Goal: Task Accomplishment & Management: Manage account settings

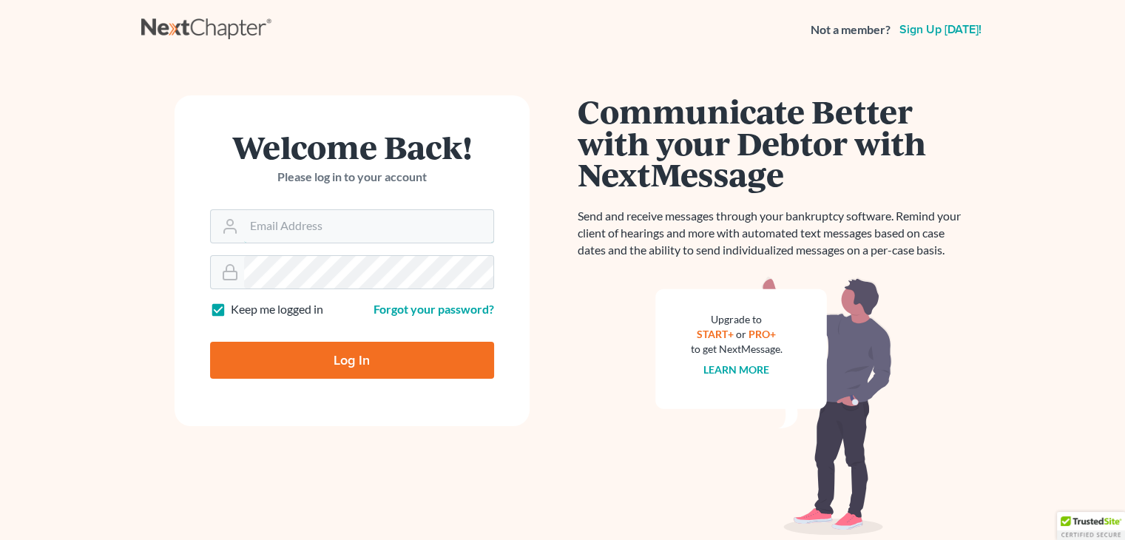
type input "ceron@paralegalasaservice.com"
click at [363, 365] on input "Log In" at bounding box center [352, 360] width 284 height 37
type input "Thinking..."
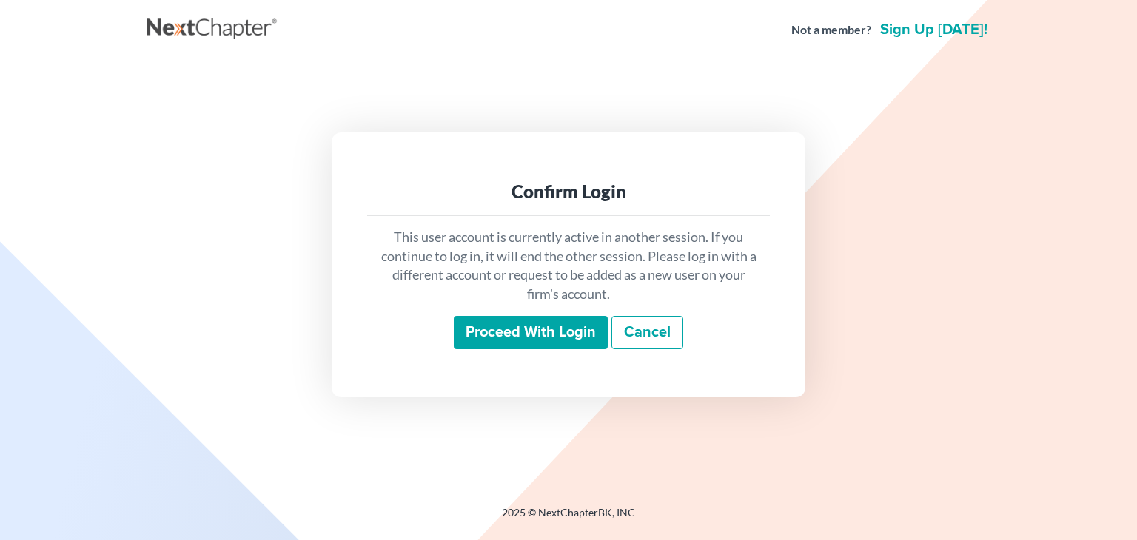
click at [500, 336] on input "Proceed with login" at bounding box center [531, 333] width 154 height 34
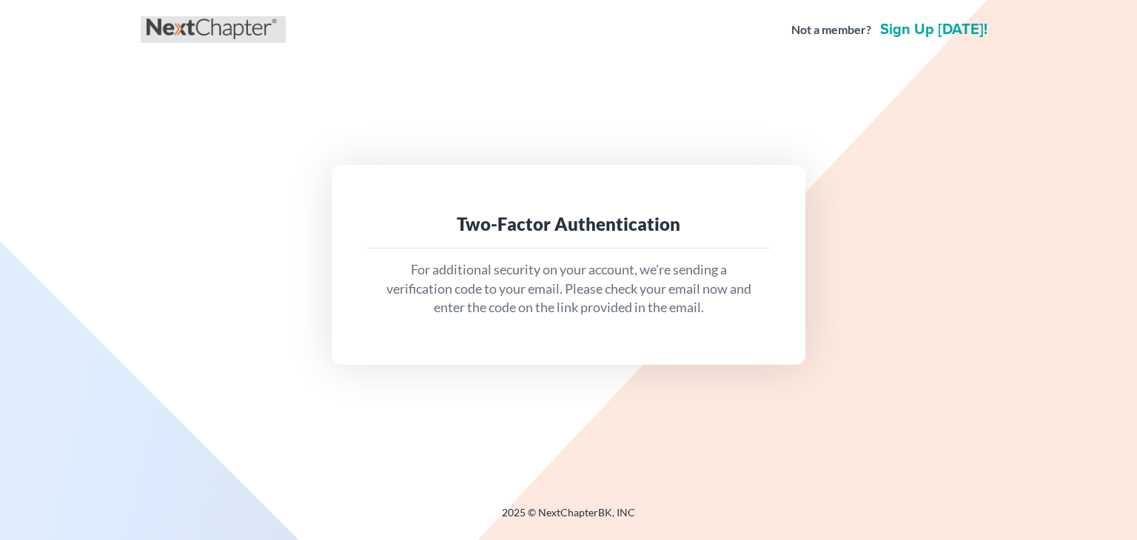
click at [222, 26] on link at bounding box center [213, 29] width 133 height 27
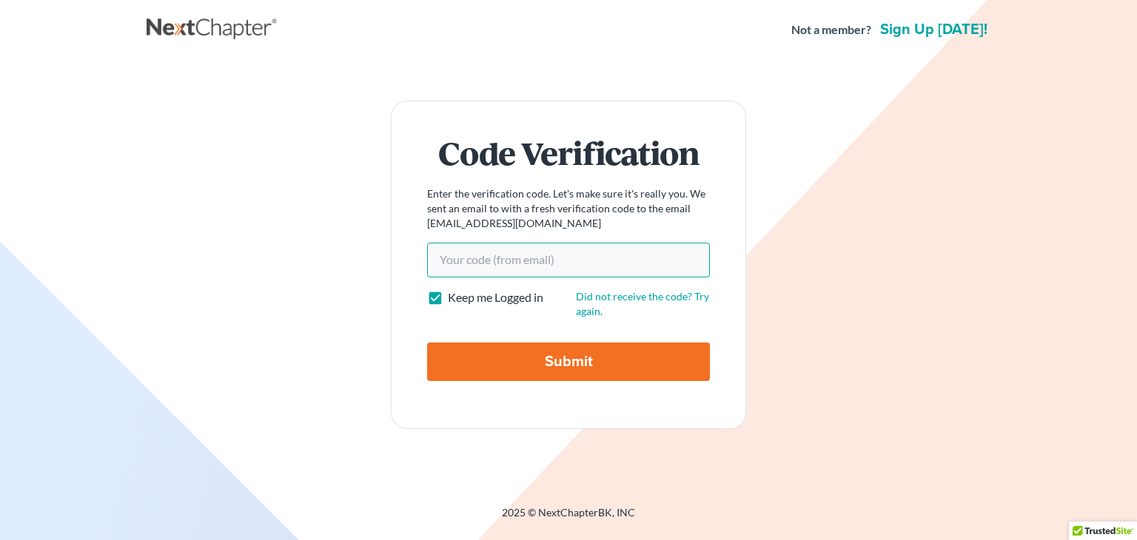
click at [481, 257] on input "Your code(from email)" at bounding box center [568, 260] width 283 height 34
paste input "a89b2f"
type input "a89b2f"
click at [427, 343] on input "Submit" at bounding box center [568, 362] width 283 height 38
type input "Thinking..."
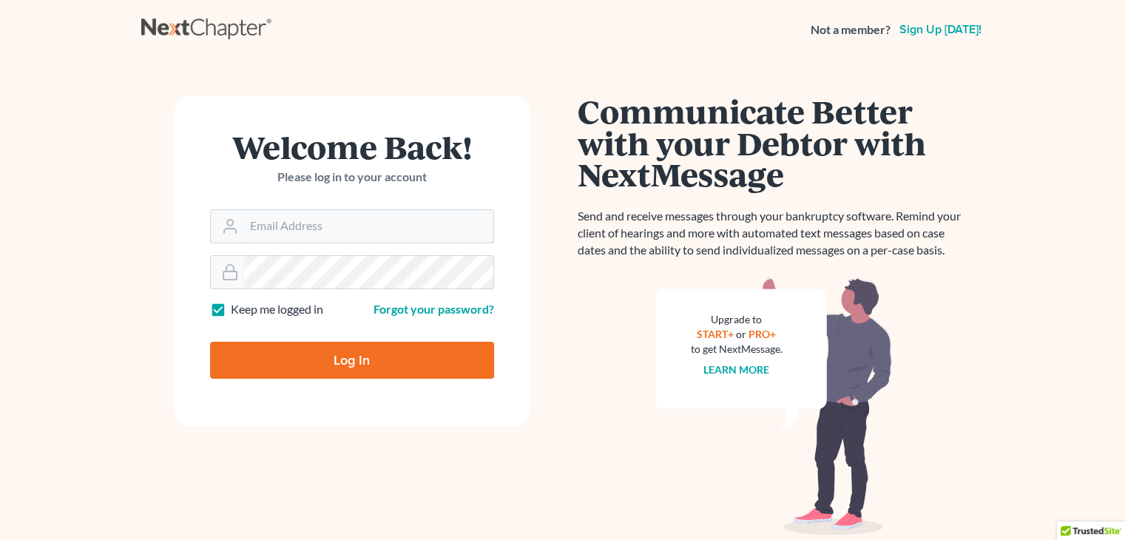
type input "[PERSON_NAME][EMAIL_ADDRESS][DOMAIN_NAME]"
click at [351, 367] on input "Log In" at bounding box center [352, 360] width 284 height 37
type input "Thinking..."
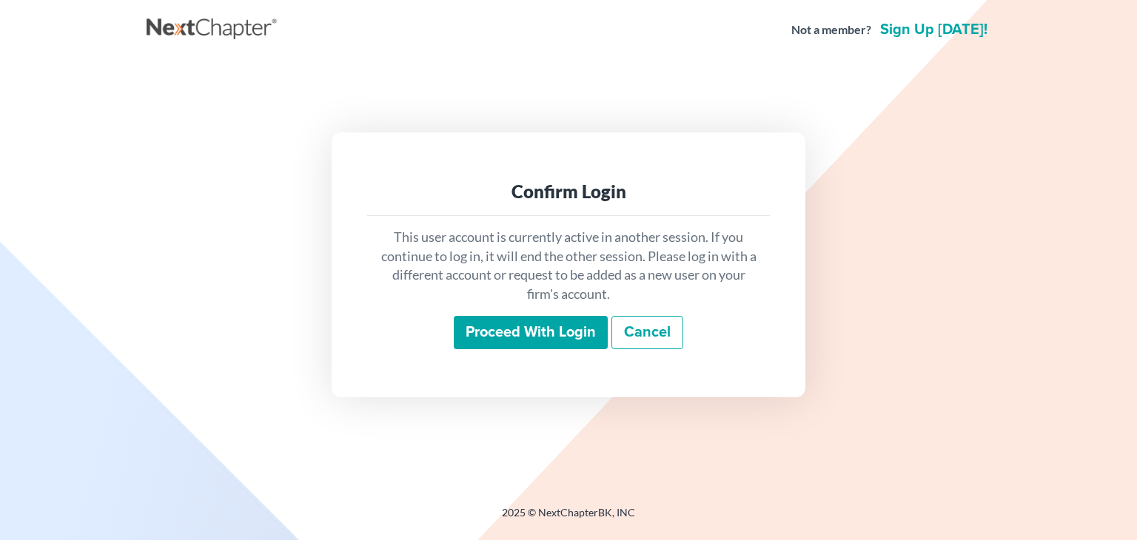
click at [545, 326] on input "Proceed with login" at bounding box center [531, 333] width 154 height 34
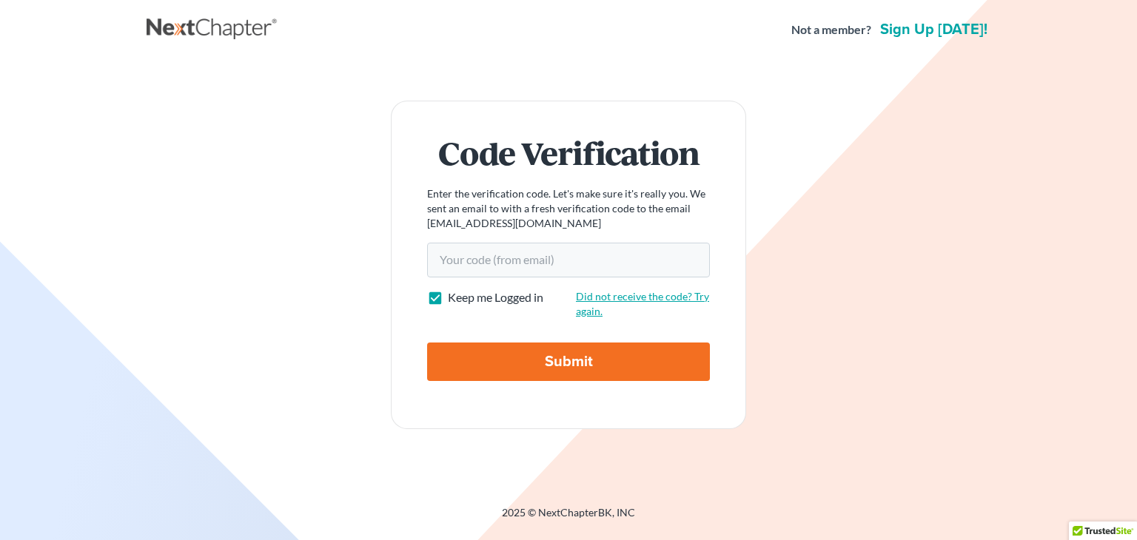
click at [619, 296] on link "Did not receive the code? Try again." at bounding box center [642, 303] width 133 height 27
click at [462, 255] on input "Your code(from email)" at bounding box center [568, 260] width 283 height 34
paste input "05d072"
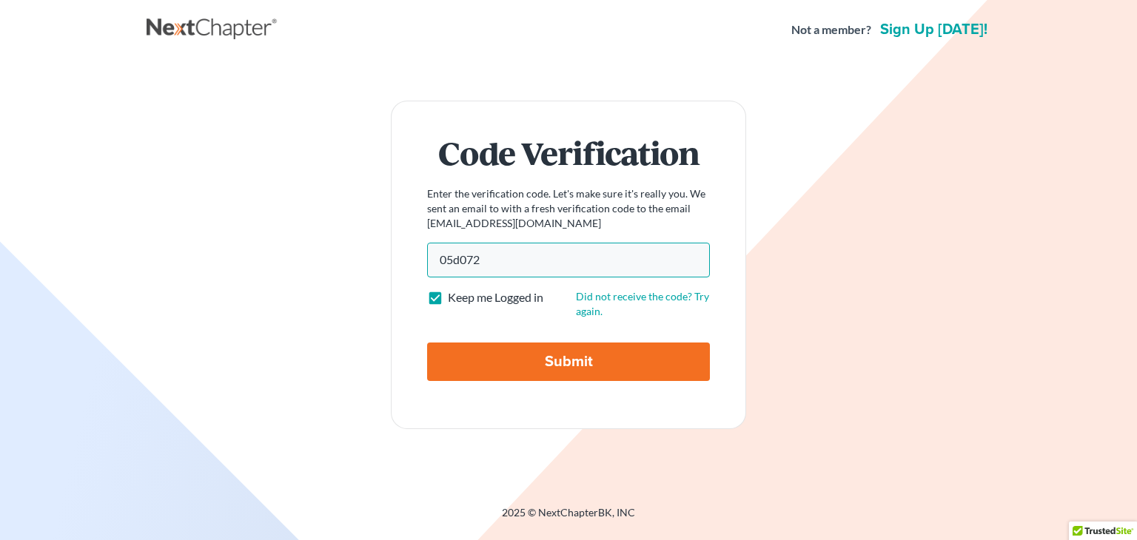
type input "05d072"
click at [483, 354] on input "Submit" at bounding box center [568, 362] width 283 height 38
type input "Thinking..."
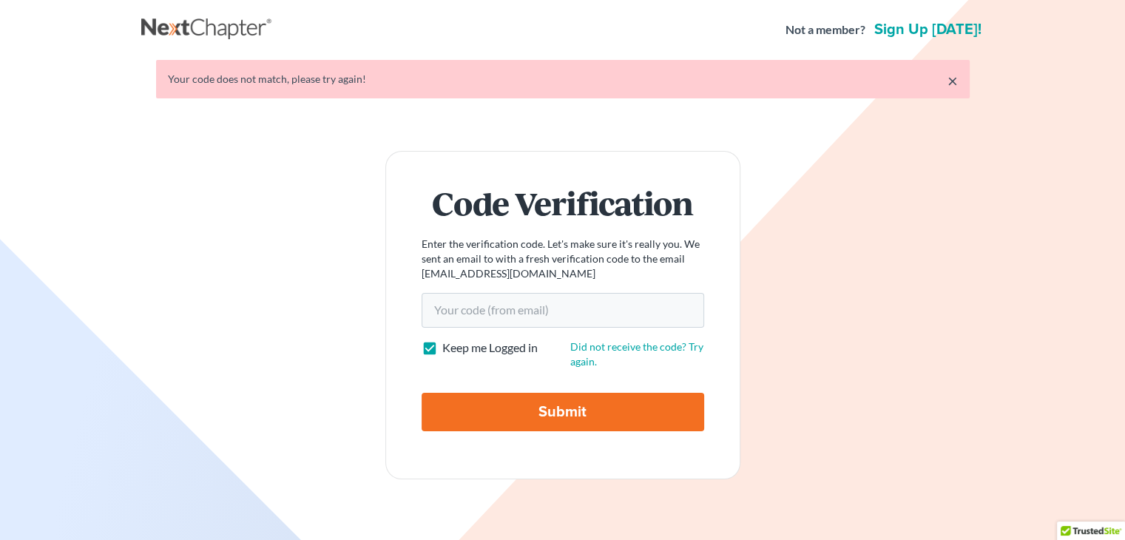
click at [956, 81] on link "×" at bounding box center [953, 81] width 10 height 18
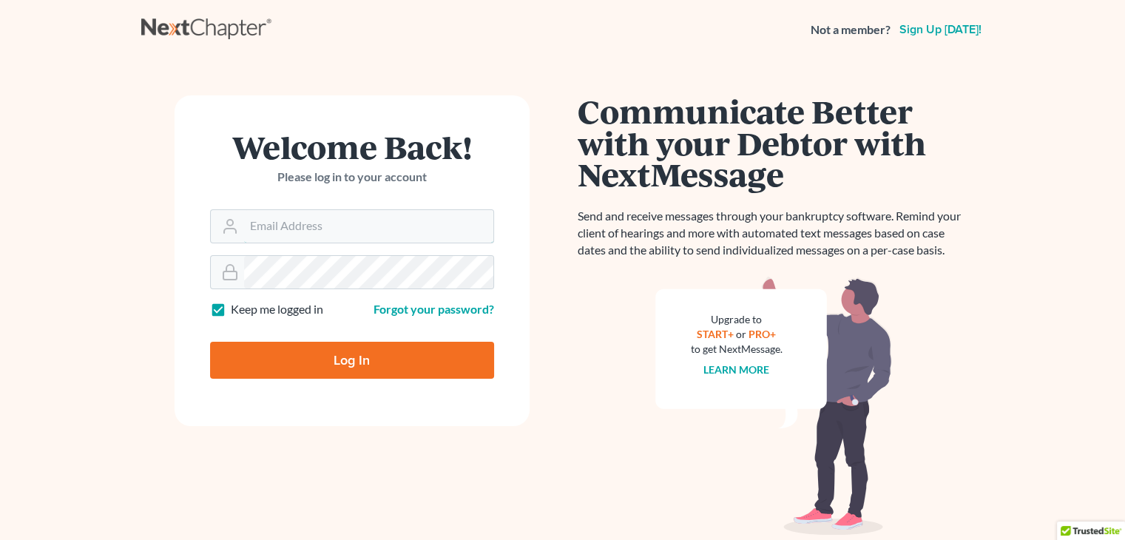
type input "[PERSON_NAME][EMAIL_ADDRESS][DOMAIN_NAME]"
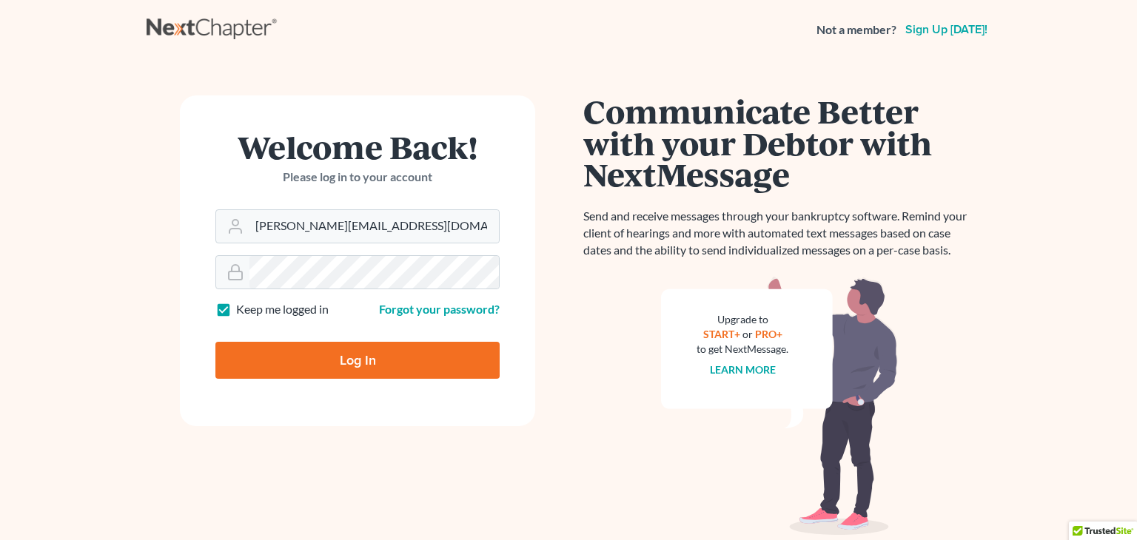
click at [382, 370] on input "Log In" at bounding box center [357, 360] width 284 height 37
type input "Thinking..."
